Goal: Task Accomplishment & Management: Complete application form

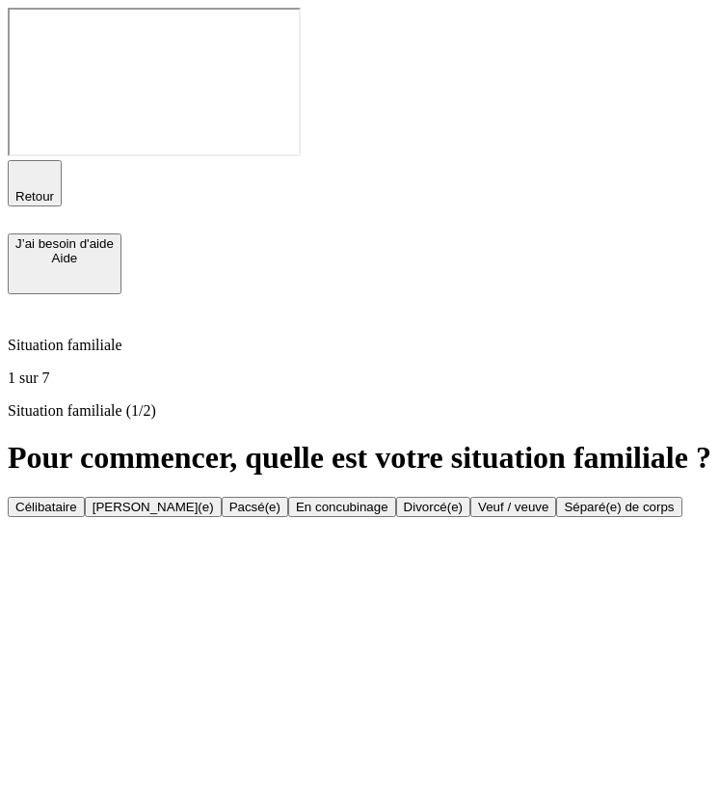
click at [222, 497] on button "Marié(e)" at bounding box center [153, 507] width 137 height 20
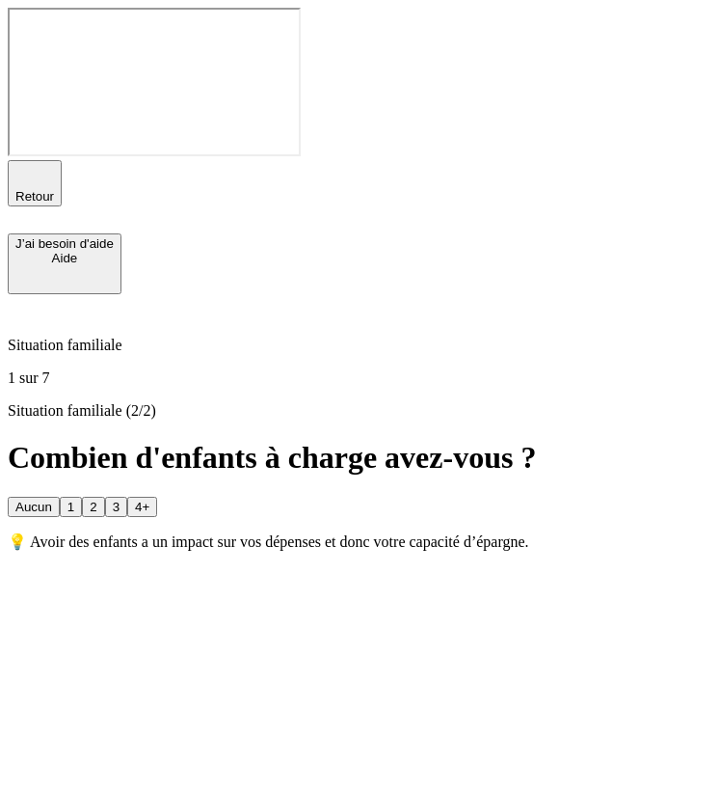
click at [157, 517] on button "4+" at bounding box center [142, 507] width 30 height 20
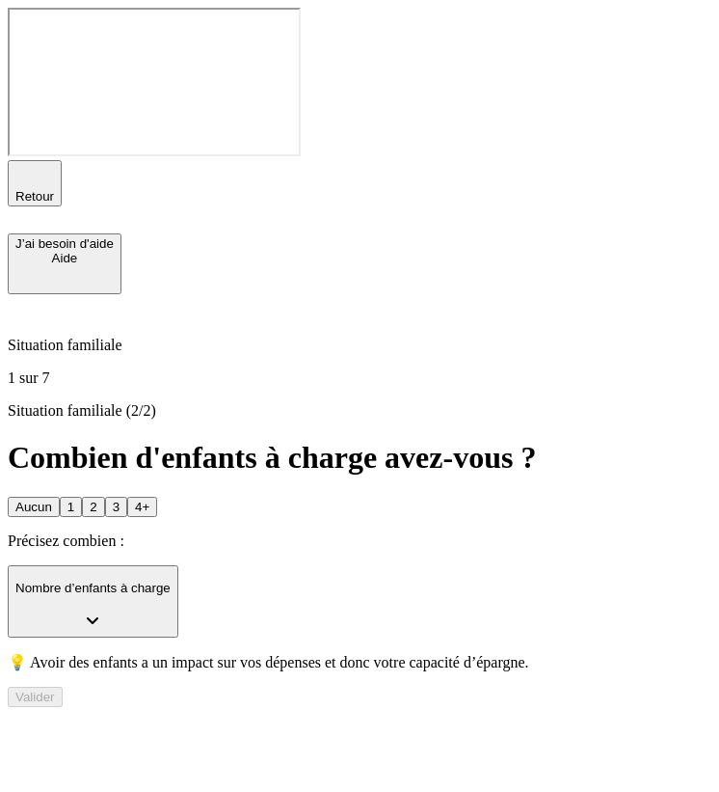
scroll to position [80, 0]
click at [178, 598] on button "Nombre d’enfants à charge" at bounding box center [93, 601] width 171 height 72
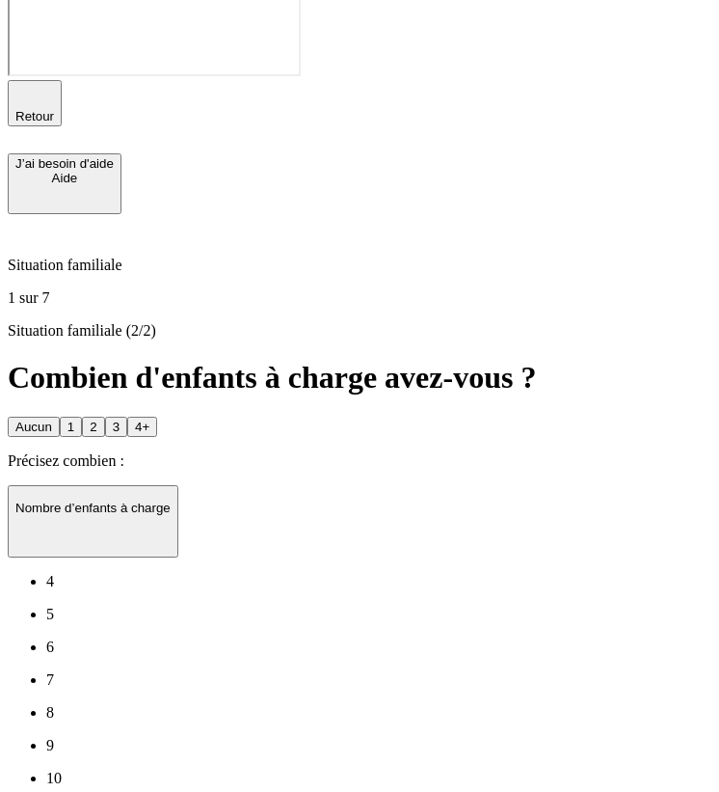
click at [223, 590] on li "4" at bounding box center [378, 581] width 665 height 17
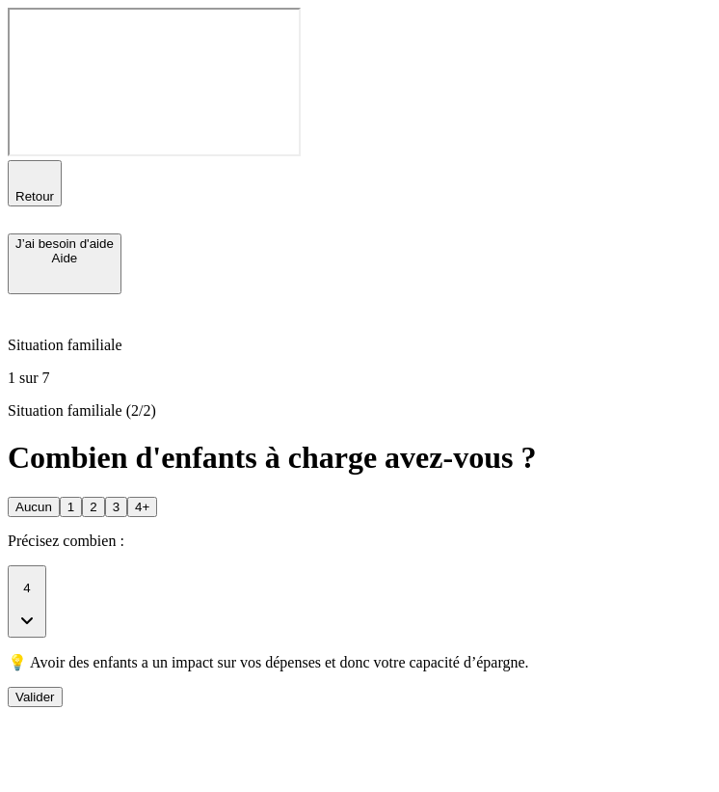
click at [63, 707] on button "Valider" at bounding box center [35, 697] width 55 height 20
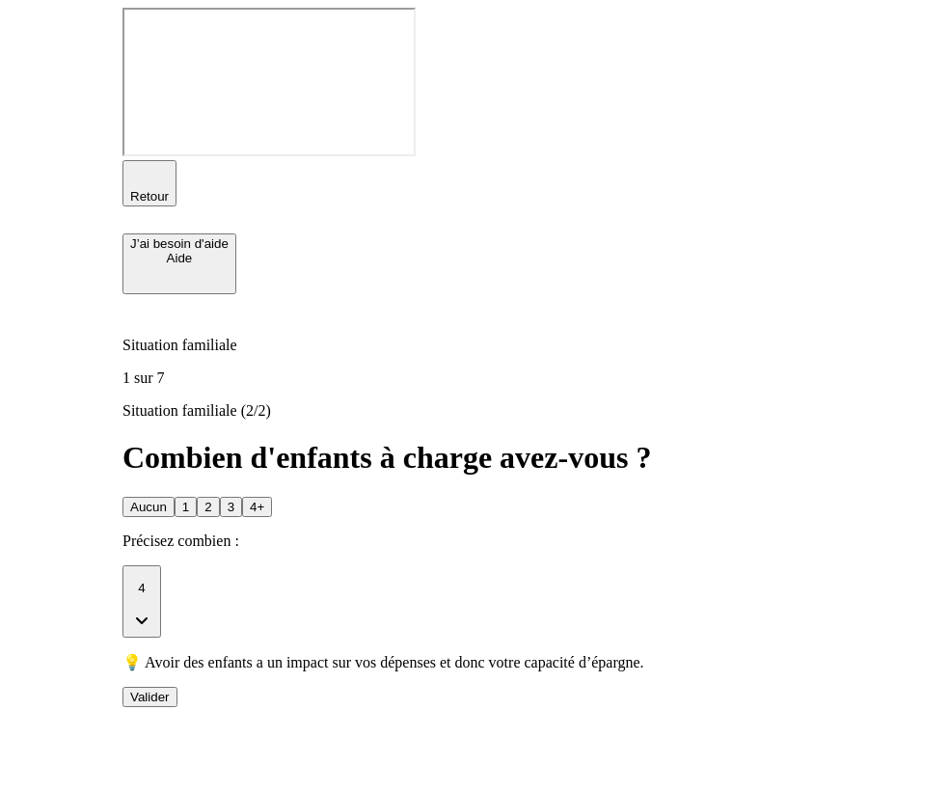
scroll to position [67, 0]
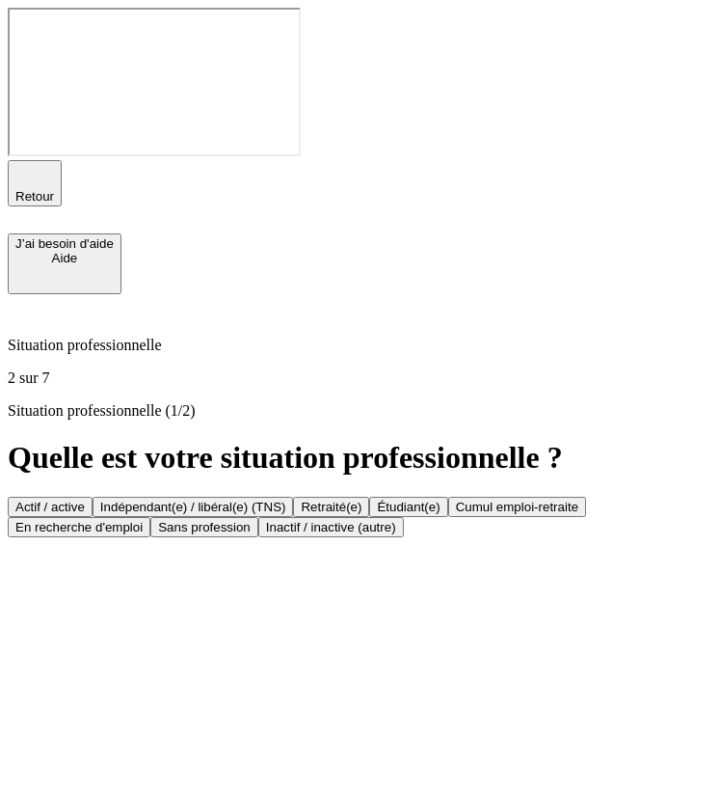
click at [85, 499] on div "Actif / active" at bounding box center [49, 506] width 69 height 14
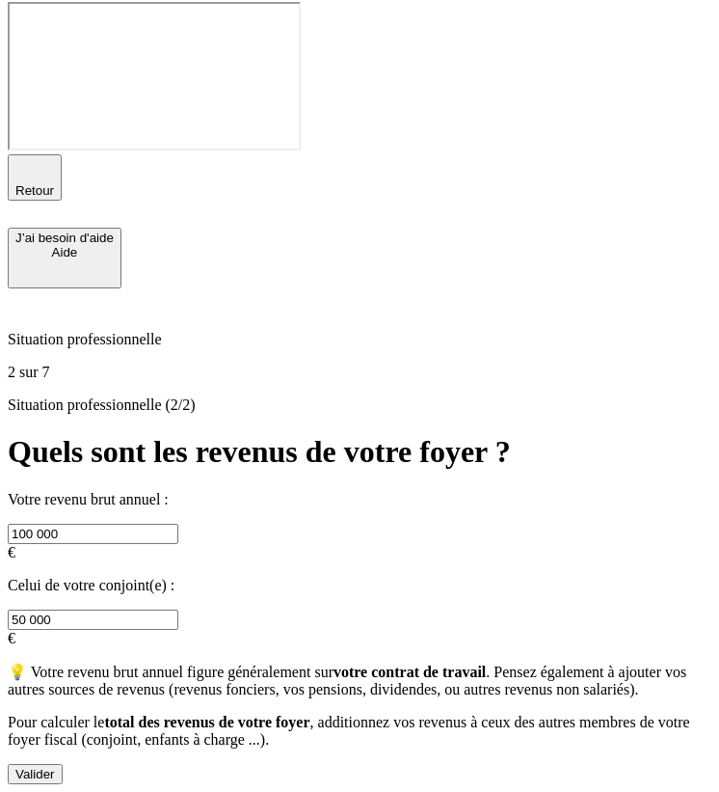
click at [178, 609] on input "50 000" at bounding box center [93, 619] width 171 height 20
click at [63, 764] on button "Valider" at bounding box center [35, 774] width 55 height 20
type input "0"
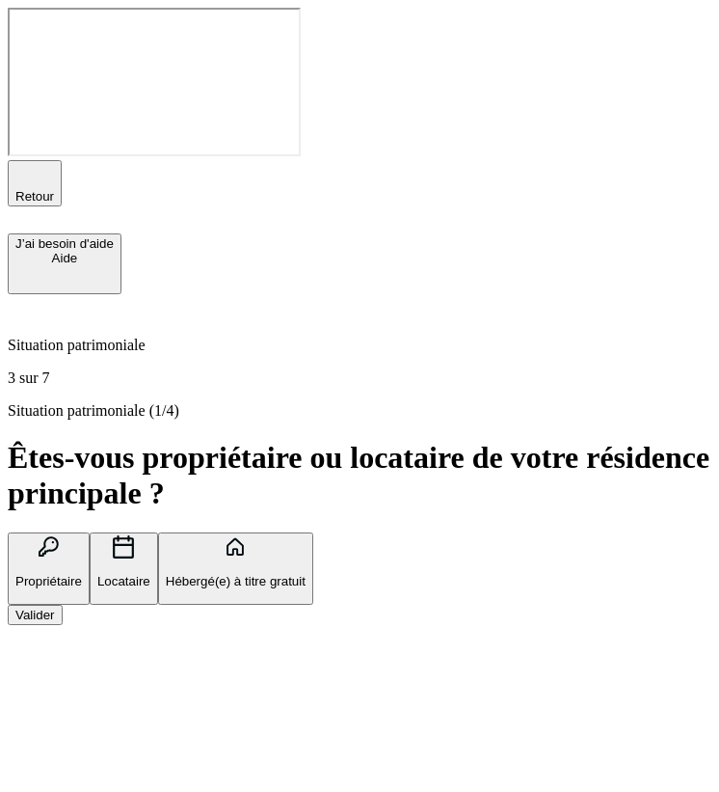
click at [158, 532] on button "Locataire" at bounding box center [124, 568] width 68 height 72
click at [178, 653] on input "text" at bounding box center [93, 663] width 171 height 20
click at [239, 620] on div "Situation patrimoniale (1/4) Êtes-vous propriétaire ou locataire de votre résid…" at bounding box center [360, 556] width 704 height 309
click at [178, 653] on input "text" at bounding box center [93, 663] width 171 height 20
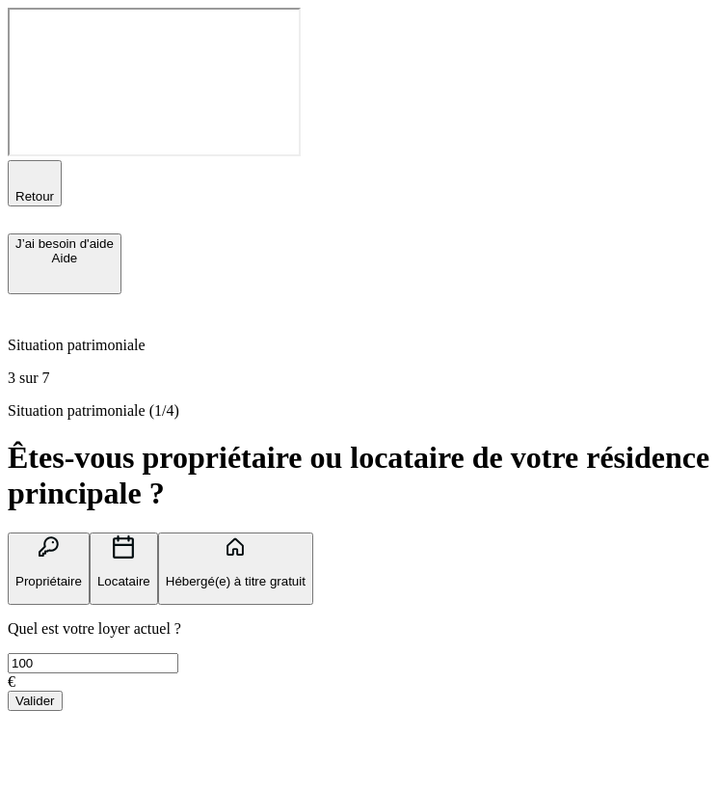
type input "100"
click at [63, 711] on button "Valider" at bounding box center [35, 700] width 55 height 20
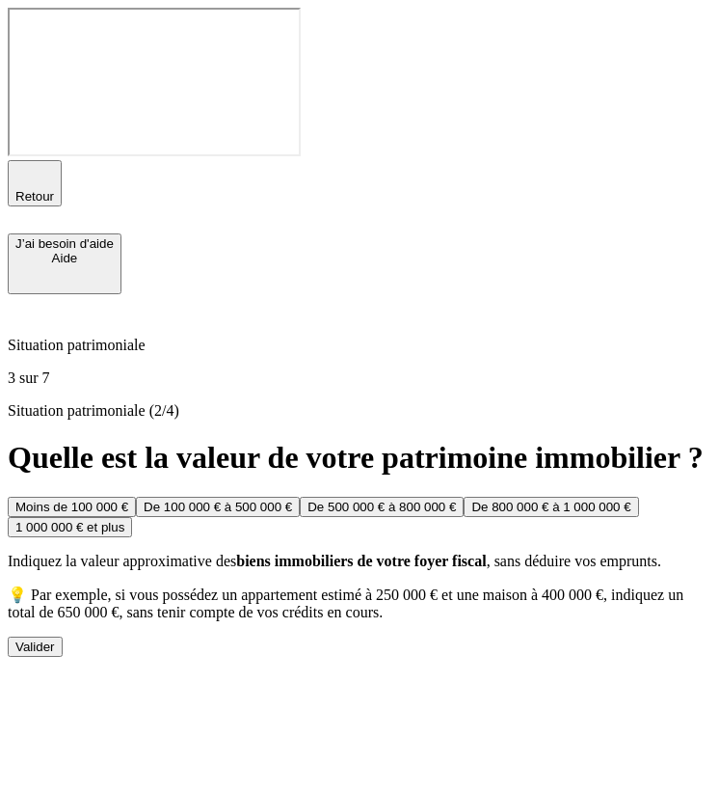
click at [136, 497] on button "Moins de 100 000 €" at bounding box center [72, 507] width 128 height 20
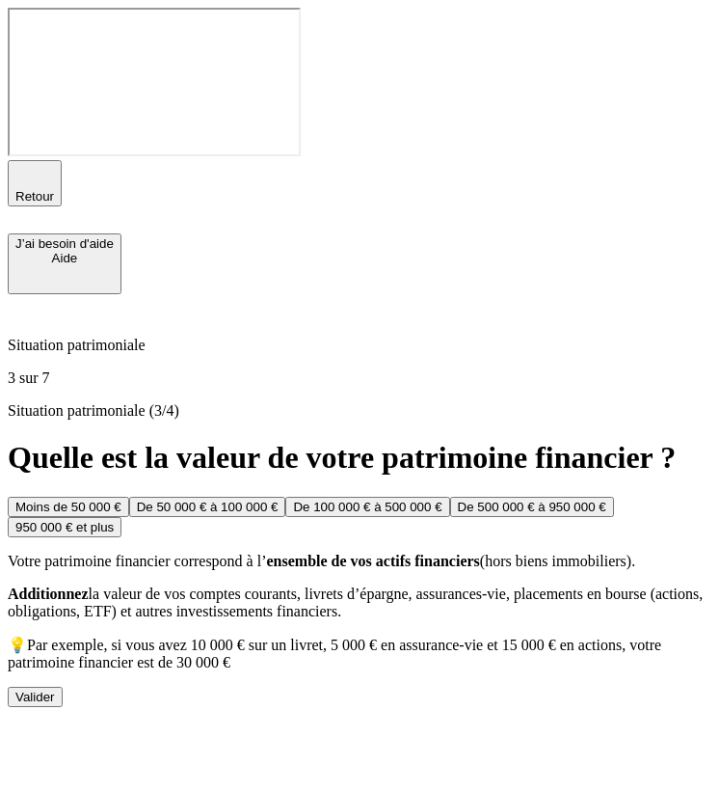
click at [129, 497] on button "Moins de 50 000 €" at bounding box center [68, 507] width 121 height 20
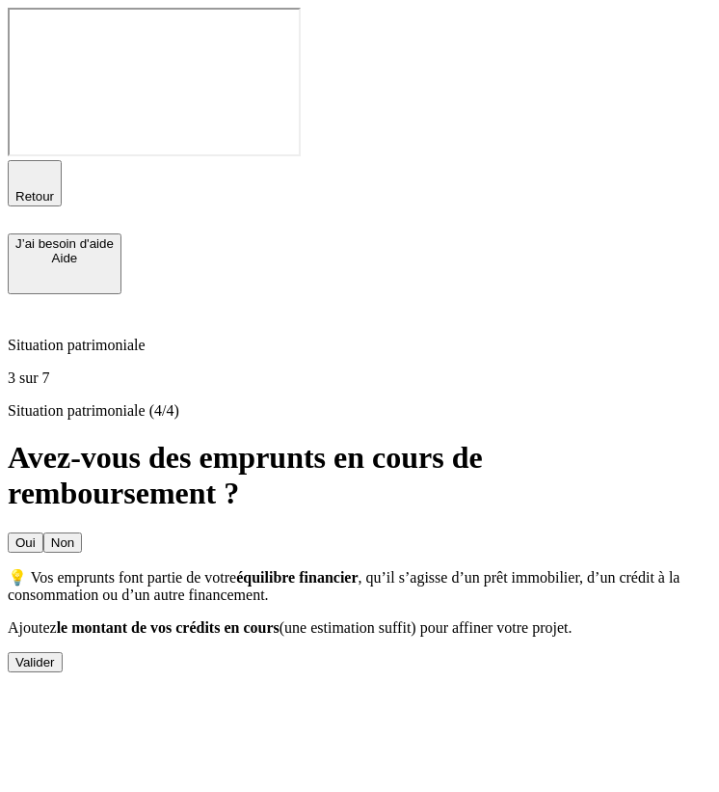
click at [43, 532] on button "Oui" at bounding box center [26, 542] width 36 height 20
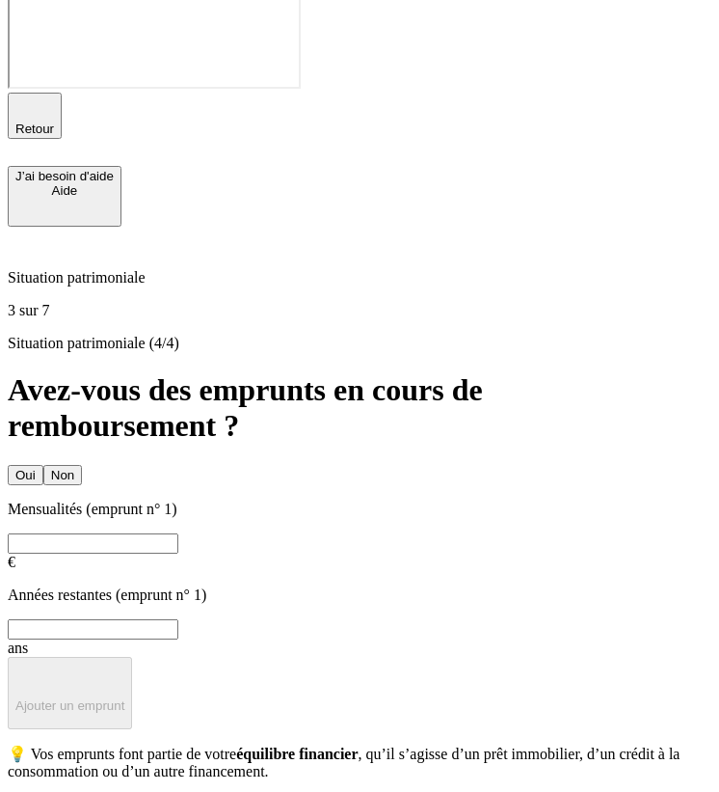
click at [178, 533] on input "text" at bounding box center [93, 543] width 171 height 20
type input "100"
click at [178, 619] on input "text" at bounding box center [93, 629] width 171 height 20
type input "4"
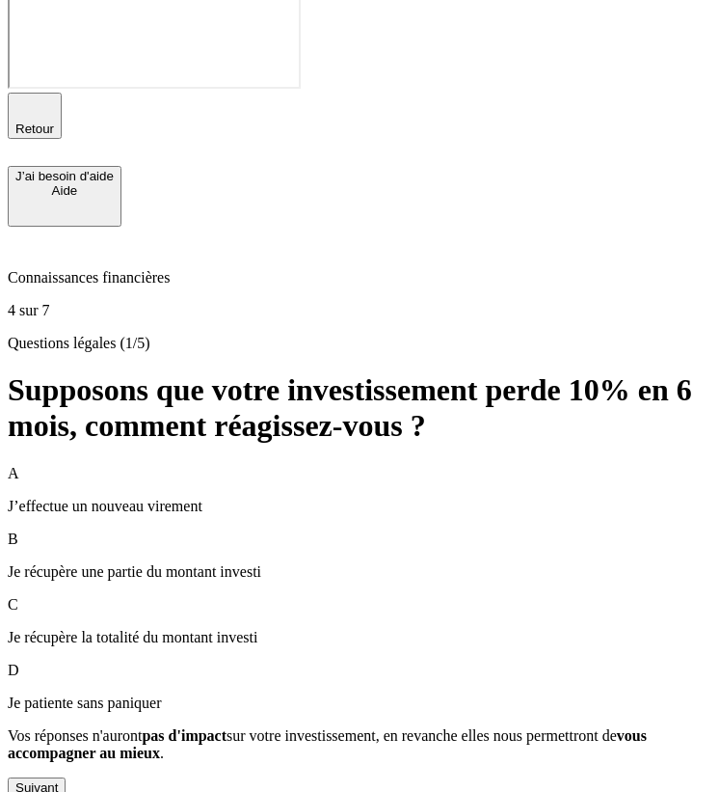
click at [66, 777] on button "Suivant" at bounding box center [37, 787] width 58 height 20
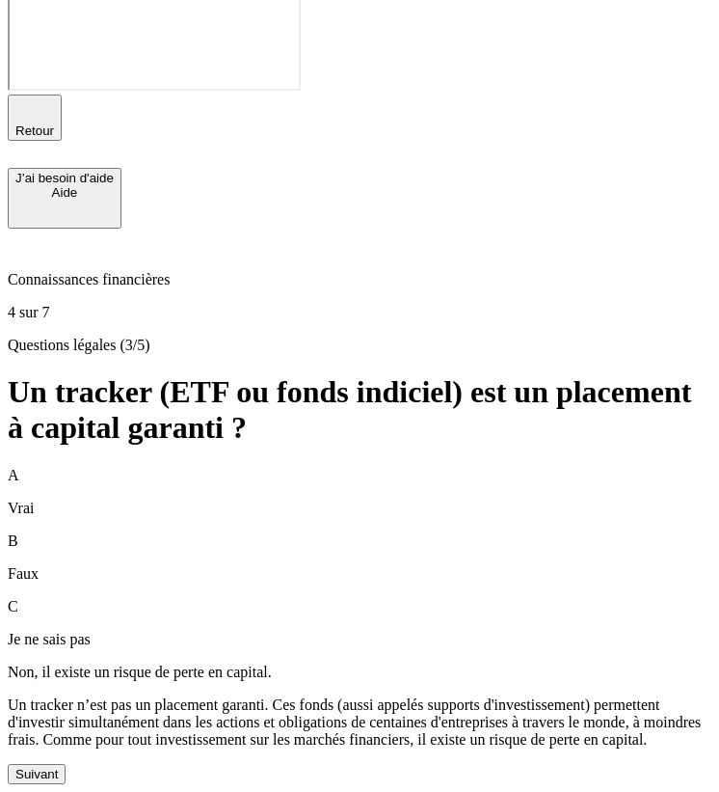
click at [66, 764] on button "Suivant" at bounding box center [37, 774] width 58 height 20
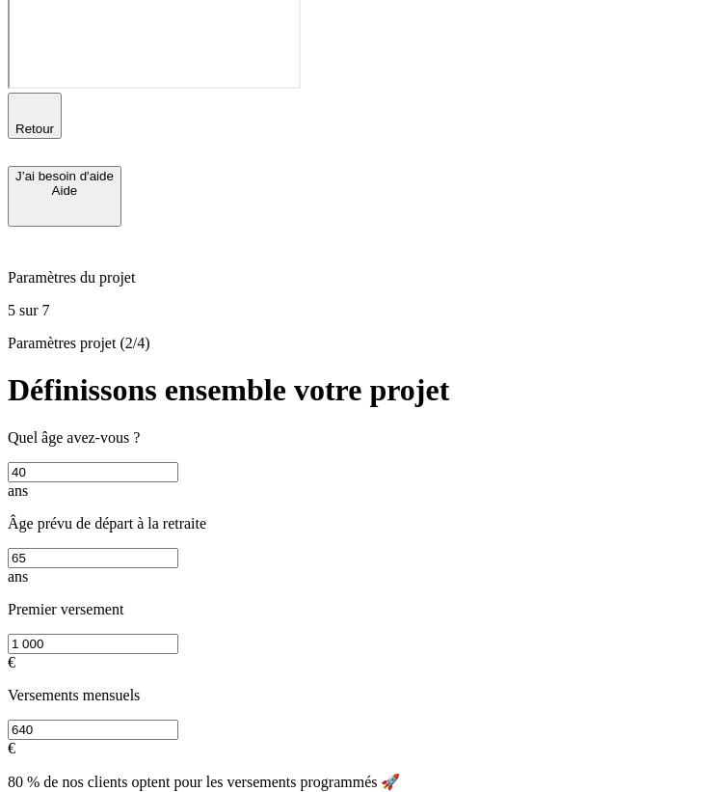
click at [170, 548] on input "65" at bounding box center [93, 558] width 171 height 20
click at [218, 772] on div "80 % de nos clients optent pour les versements programmés 🚀 La bonne pratique s…" at bounding box center [360, 806] width 704 height 68
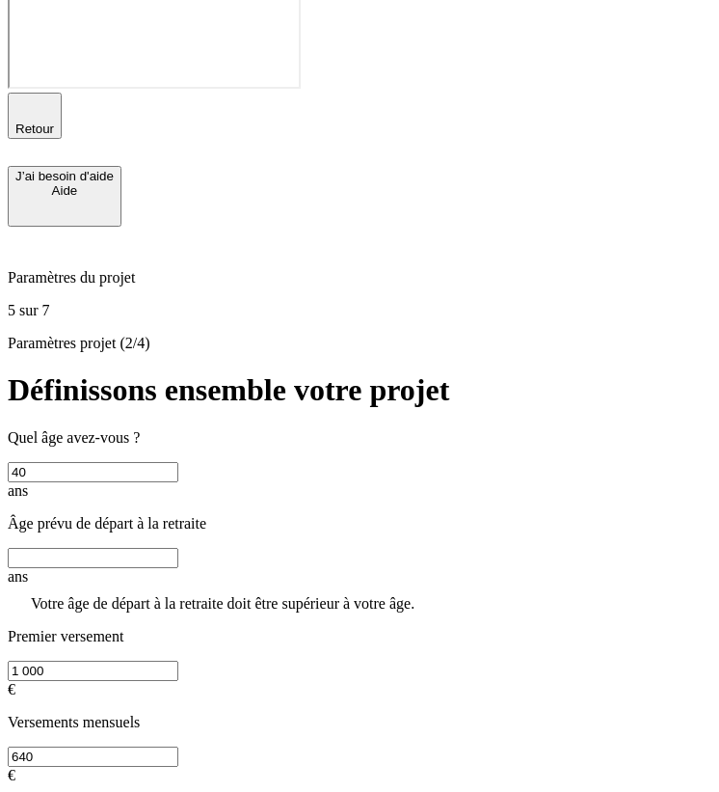
click at [178, 462] on input "40" at bounding box center [93, 472] width 171 height 20
type input "4"
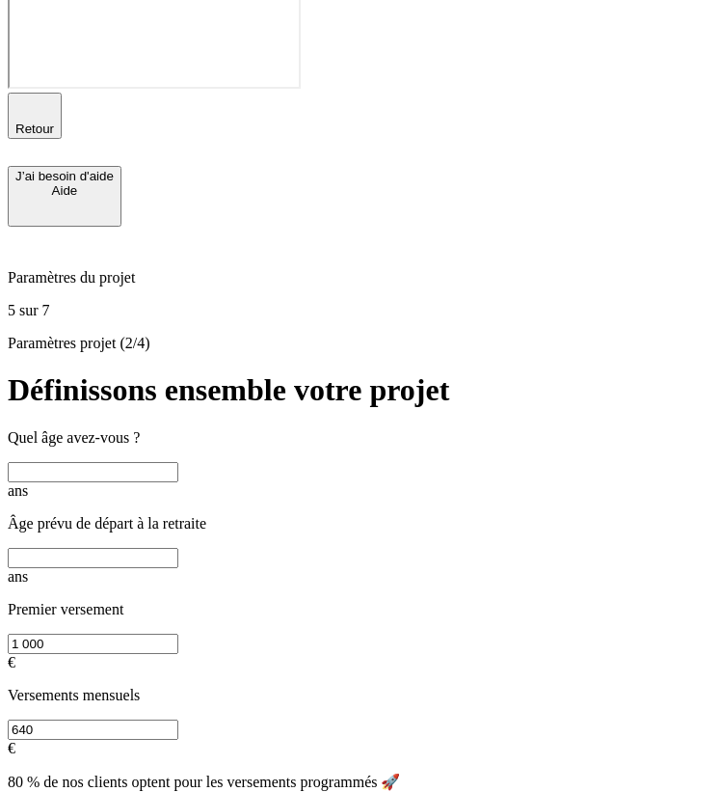
click at [231, 601] on p "Premier versement" at bounding box center [360, 609] width 704 height 17
click at [178, 548] on input "text" at bounding box center [93, 558] width 171 height 20
click at [178, 462] on input "text" at bounding box center [93, 472] width 171 height 20
click at [155, 633] on input "1 000" at bounding box center [93, 643] width 171 height 20
click at [156, 719] on input "640" at bounding box center [93, 729] width 171 height 20
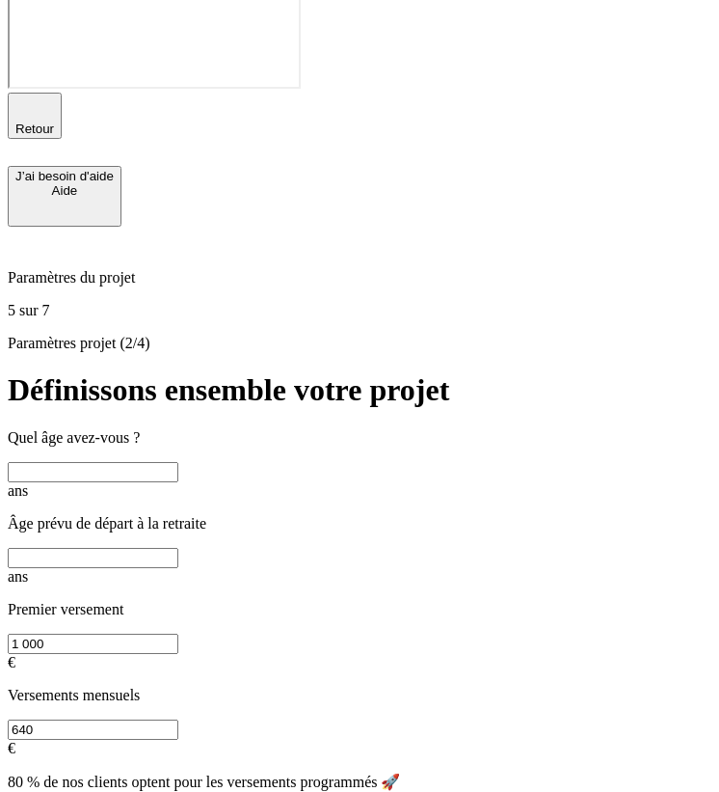
click at [103, 633] on input "1 000" at bounding box center [93, 643] width 171 height 20
click at [89, 719] on input "640" at bounding box center [93, 729] width 171 height 20
click at [129, 772] on p "80 % de nos clients optent pour les versements programmés 🚀" at bounding box center [360, 781] width 704 height 18
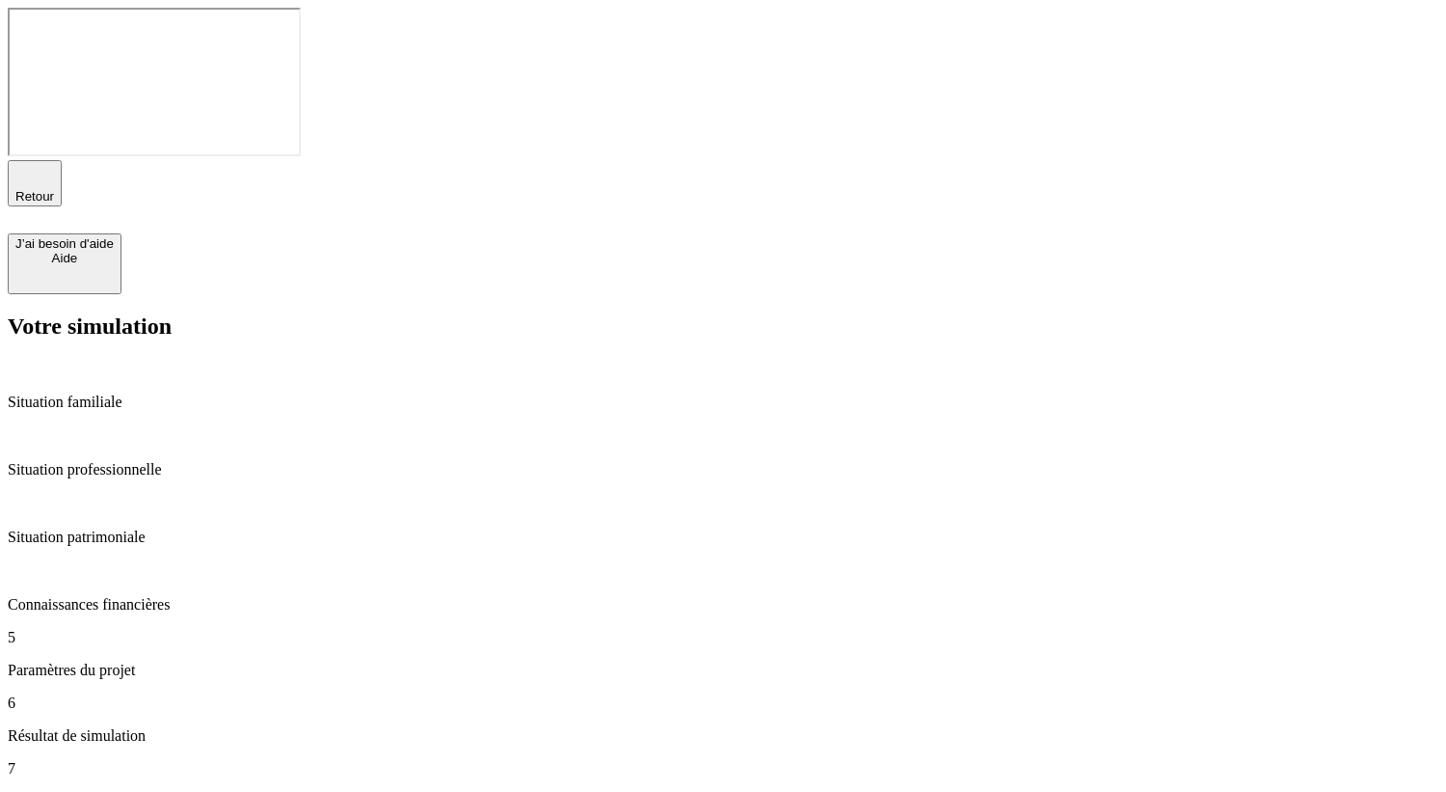
type input "4"
type input "1"
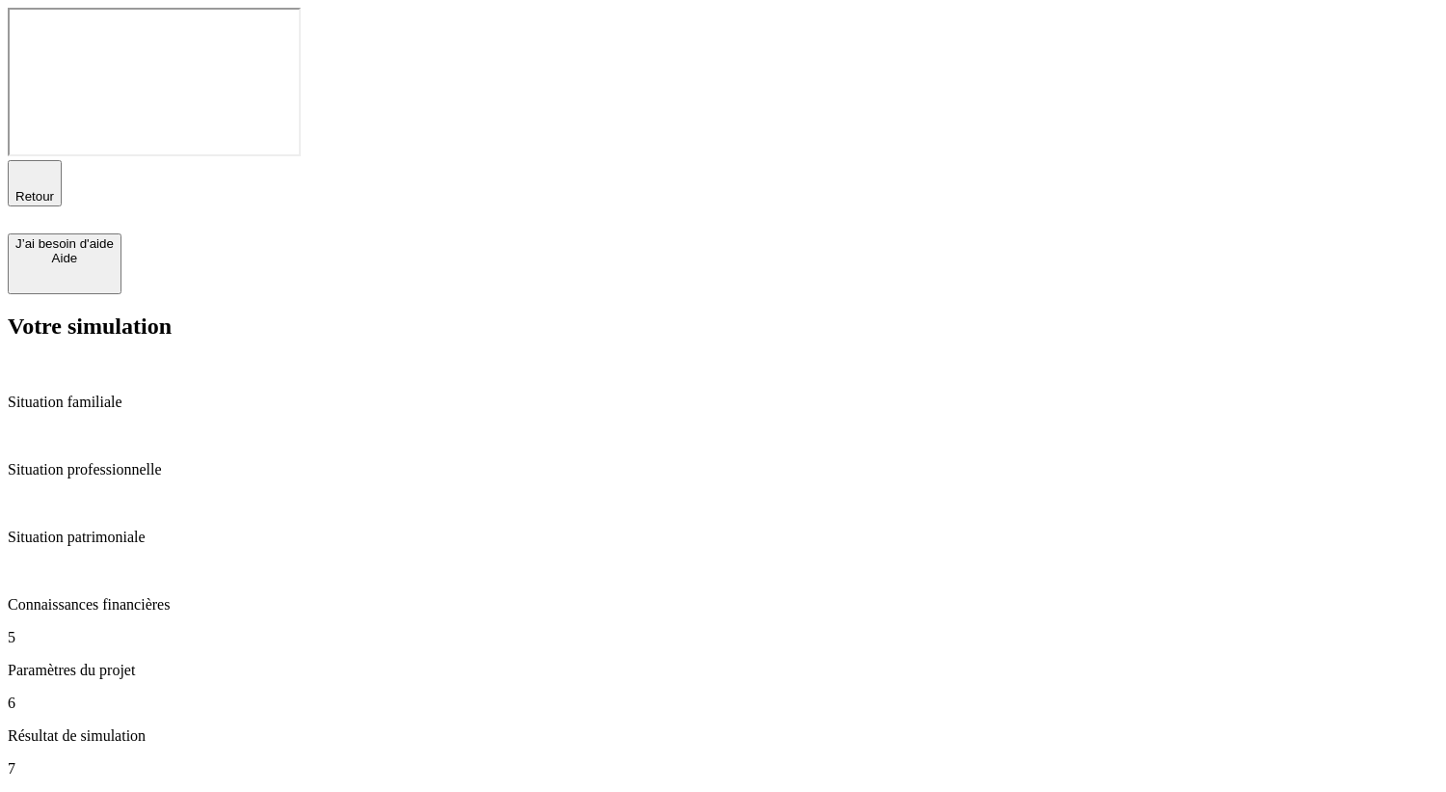
type input "1"
type input "6"
type input "1"
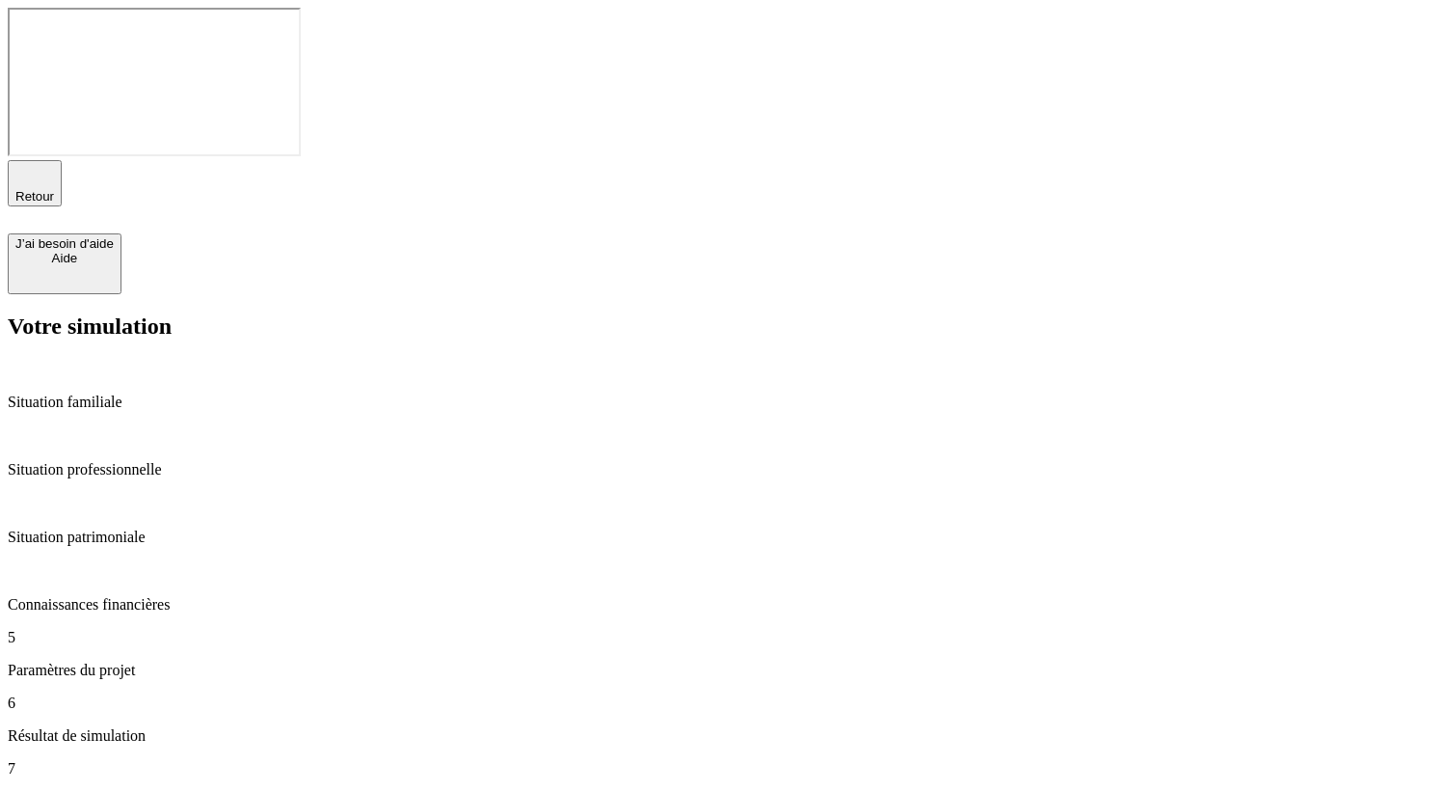
type input "1"
type input "1 000"
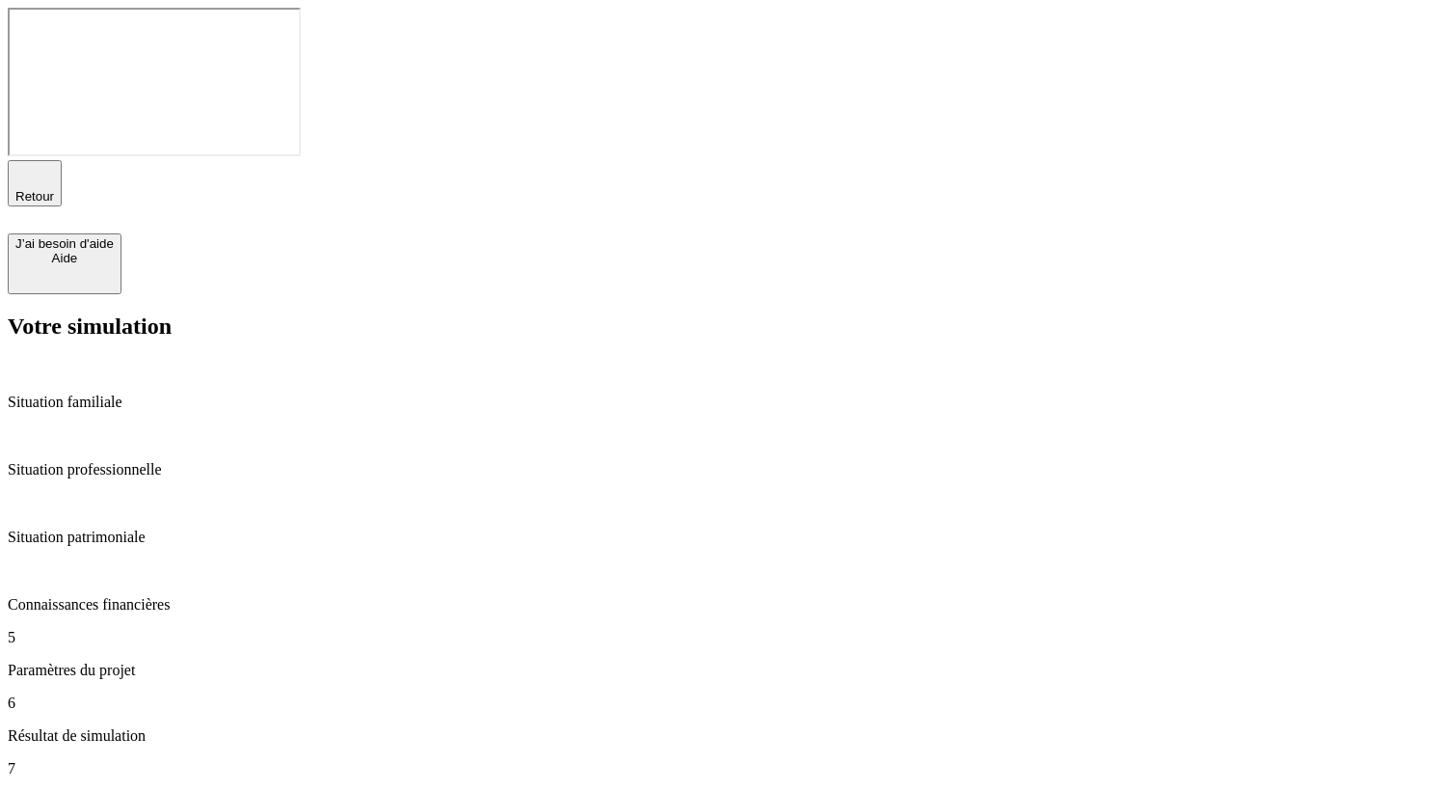
type input "10"
type input "100"
